Goal: Use online tool/utility: Use online tool/utility

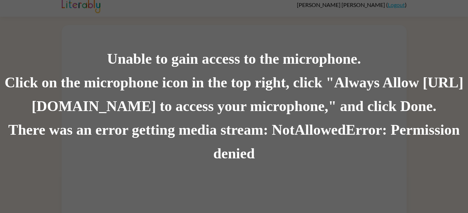
click at [236, 151] on div "There was an error getting media stream: NotAllowedError: Permission denied" at bounding box center [234, 142] width 468 height 47
click at [241, 157] on div "There was an error getting media stream: NotAllowedError: Permission denied" at bounding box center [234, 142] width 468 height 47
click at [432, 97] on div "Click on the microphone icon in the top right, click "Always Allow [URL][DOMAIN…" at bounding box center [234, 94] width 468 height 47
click at [230, 66] on div "Unable to gain access to the microphone." at bounding box center [234, 59] width 468 height 24
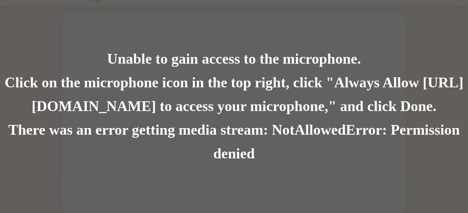
click at [241, 69] on div "Unable to gain access to the microphone." at bounding box center [234, 59] width 468 height 24
click at [156, 104] on div "Click on the microphone icon in the top right, click "Always Allow [URL][DOMAIN…" at bounding box center [234, 94] width 468 height 47
click at [131, 90] on div "Click on the microphone icon in the top right, click "Always Allow [URL][DOMAIN…" at bounding box center [234, 94] width 468 height 47
click at [126, 100] on div "Click on the microphone icon in the top right, click "Always Allow [URL][DOMAIN…" at bounding box center [234, 94] width 468 height 47
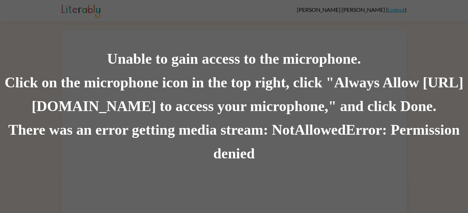
click at [215, 139] on div "There was an error getting media stream: NotAllowedError: Permission denied" at bounding box center [234, 142] width 468 height 47
click at [228, 149] on div "There was an error getting media stream: NotAllowedError: Permission denied" at bounding box center [234, 142] width 468 height 47
click at [223, 153] on div "There was an error getting media stream: NotAllowedError: Permission denied" at bounding box center [234, 142] width 468 height 47
click at [211, 111] on div "Click on the microphone icon in the top right, click "Always Allow [URL][DOMAIN…" at bounding box center [234, 94] width 468 height 47
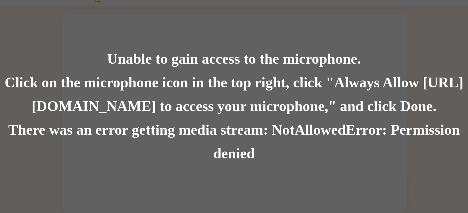
scroll to position [0, 0]
click at [242, 177] on div "Unable to gain access to the microphone. Click on the microphone icon in the to…" at bounding box center [234, 106] width 468 height 213
click at [8, 209] on div "Unable to gain access to the microphone. Click on the microphone icon in the to…" at bounding box center [234, 106] width 468 height 213
click at [318, 83] on div "Click on the microphone icon in the top right, click "Always Allow [URL][DOMAIN…" at bounding box center [234, 94] width 468 height 47
click at [314, 72] on div "Click on the microphone icon in the top right, click "Always Allow [URL][DOMAIN…" at bounding box center [234, 94] width 468 height 47
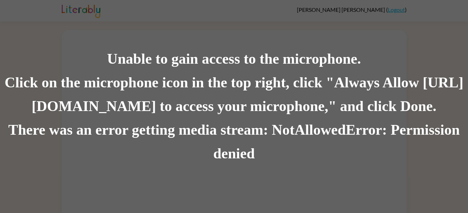
click at [291, 90] on div "Click on the microphone icon in the top right, click "Always Allow [URL][DOMAIN…" at bounding box center [234, 94] width 468 height 47
click at [312, 71] on div "Click on the microphone icon in the top right, click "Always Allow [URL][DOMAIN…" at bounding box center [234, 94] width 468 height 47
click at [271, 73] on div "Click on the microphone icon in the top right, click "Always Allow [URL][DOMAIN…" at bounding box center [234, 94] width 468 height 47
click at [389, 124] on div "There was an error getting media stream: NotAllowedError: Permission denied" at bounding box center [234, 142] width 468 height 47
click at [269, 146] on div "There was an error getting media stream: NotAllowedError: Permission denied" at bounding box center [234, 142] width 468 height 47
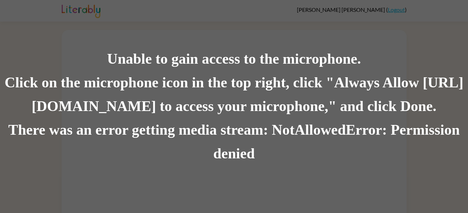
click at [230, 148] on div "There was an error getting media stream: NotAllowedError: Permission denied" at bounding box center [234, 142] width 468 height 47
click at [222, 150] on div "There was an error getting media stream: NotAllowedError: Permission denied" at bounding box center [234, 142] width 468 height 47
click at [222, 147] on div "There was an error getting media stream: NotAllowedError: Permission denied" at bounding box center [234, 142] width 468 height 47
click at [219, 147] on div "There was an error getting media stream: NotAllowedError: Permission denied" at bounding box center [234, 142] width 468 height 47
click at [225, 148] on div "There was an error getting media stream: NotAllowedError: Permission denied" at bounding box center [234, 142] width 468 height 47
